Goal: Connect with others: Connect with other users

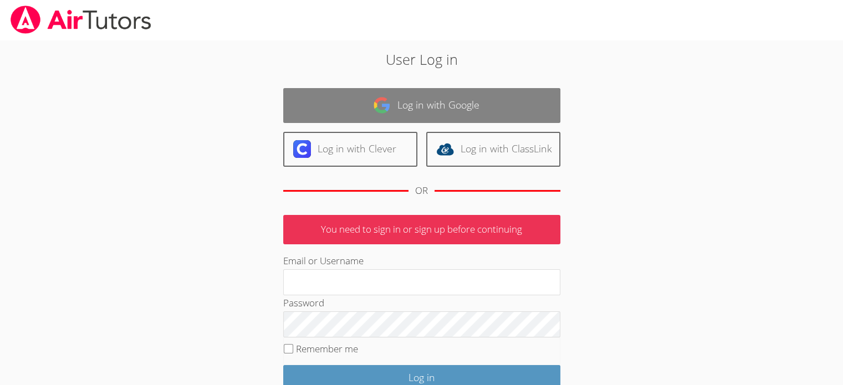
click at [413, 108] on link "Log in with Google" at bounding box center [421, 105] width 277 height 35
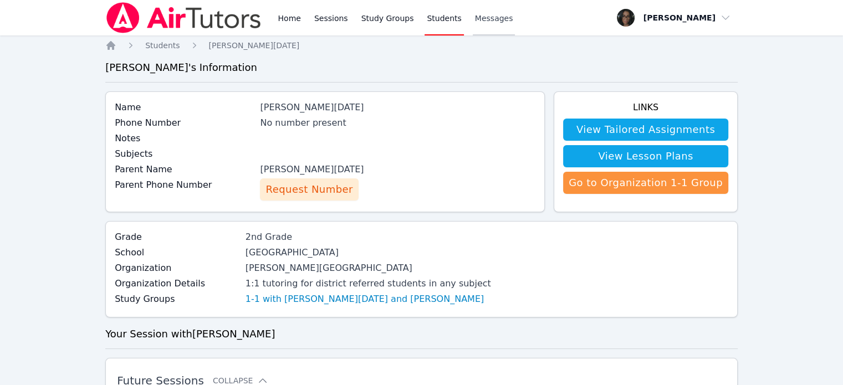
click at [480, 18] on span "Messages" at bounding box center [494, 18] width 38 height 11
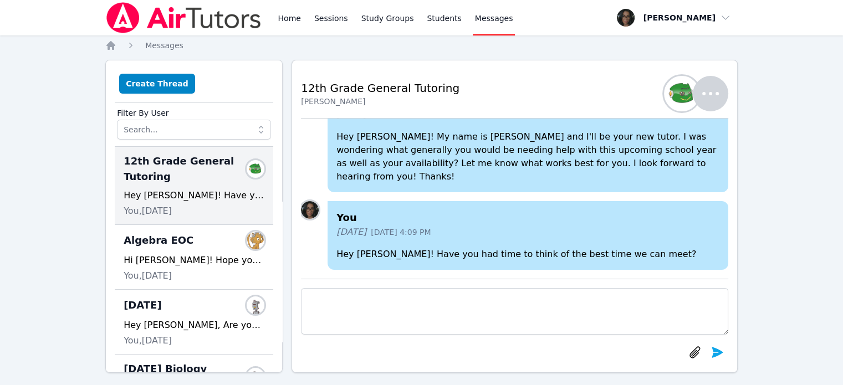
scroll to position [55, 0]
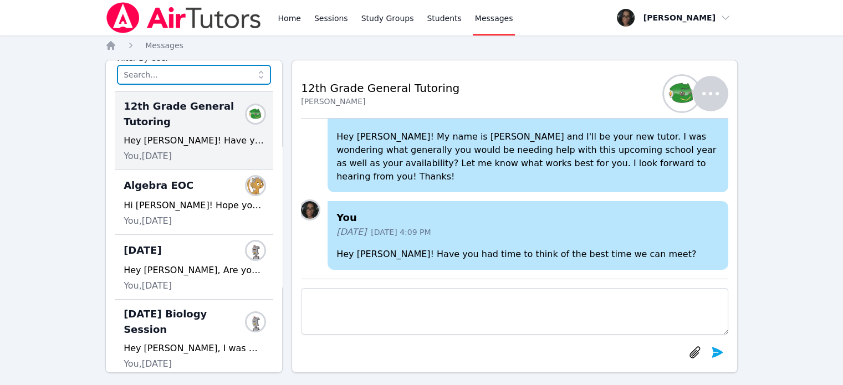
drag, startPoint x: 192, startPoint y: 169, endPoint x: 159, endPoint y: 77, distance: 97.4
click at [159, 77] on input "text" at bounding box center [194, 75] width 154 height 20
type input "n"
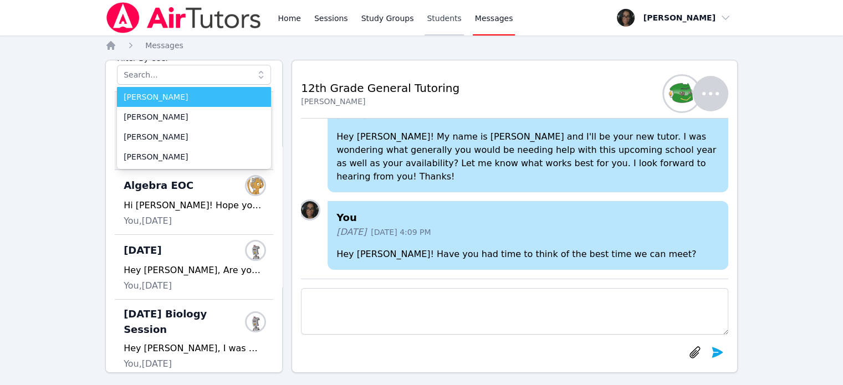
click at [425, 24] on link "Students" at bounding box center [444, 17] width 39 height 35
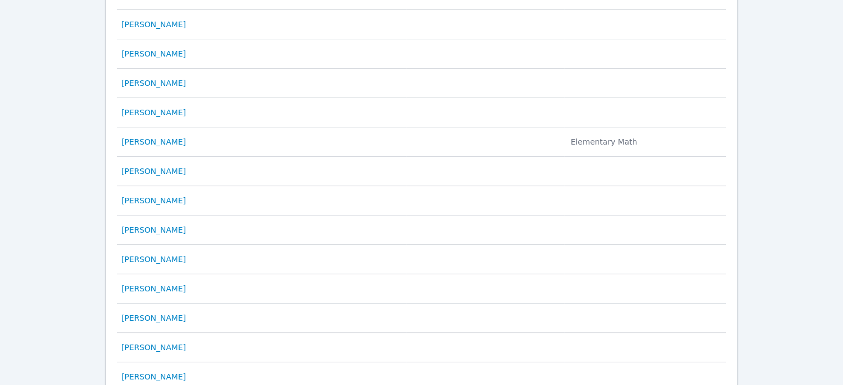
scroll to position [581, 0]
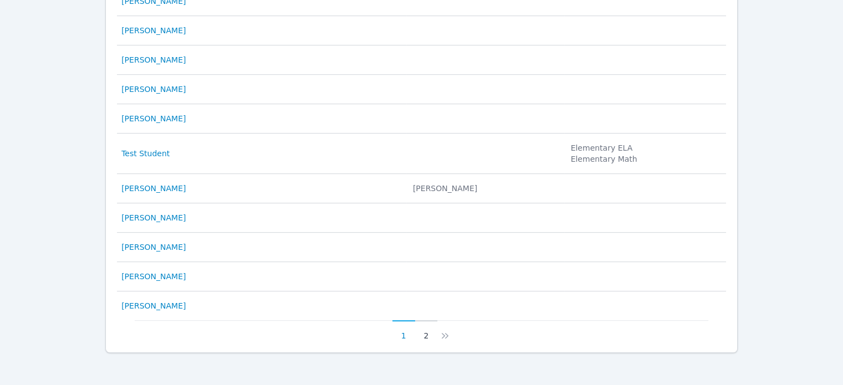
click at [424, 337] on button "2" at bounding box center [426, 331] width 23 height 21
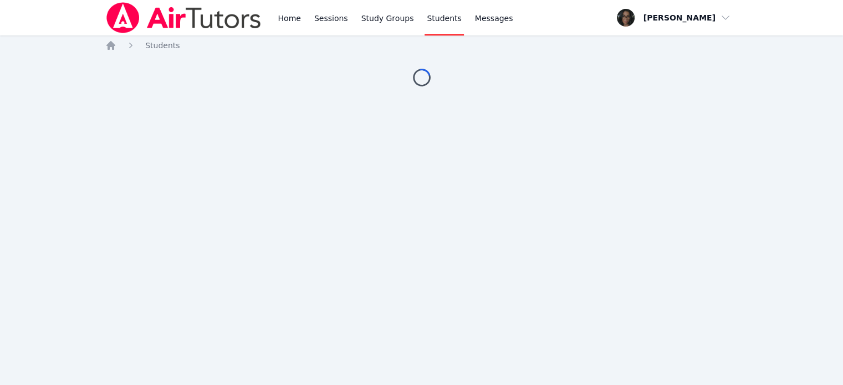
scroll to position [0, 0]
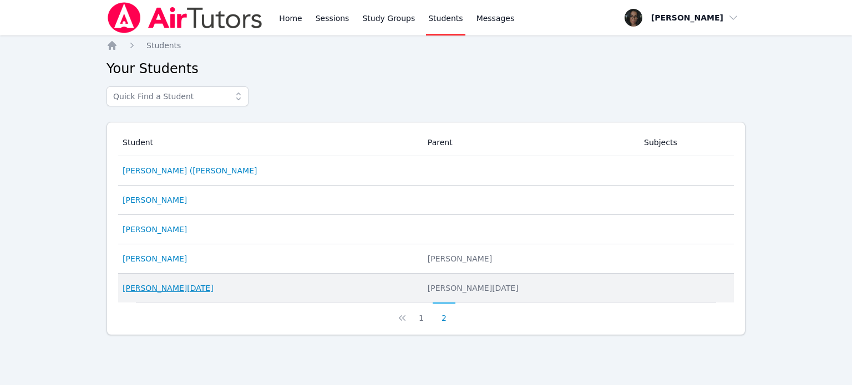
click at [151, 287] on link "[PERSON_NAME][DATE]" at bounding box center [168, 288] width 91 height 11
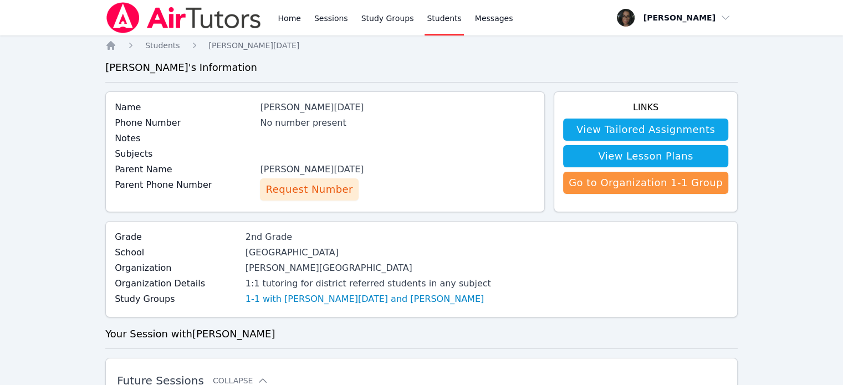
click at [322, 187] on span "Request Number" at bounding box center [309, 190] width 87 height 16
